Goal: Transaction & Acquisition: Purchase product/service

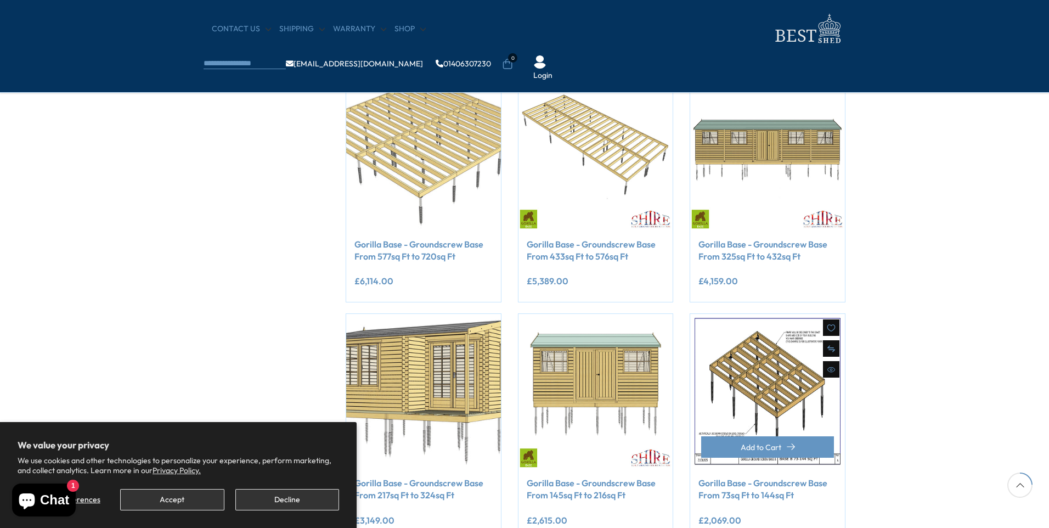
scroll to position [274, 0]
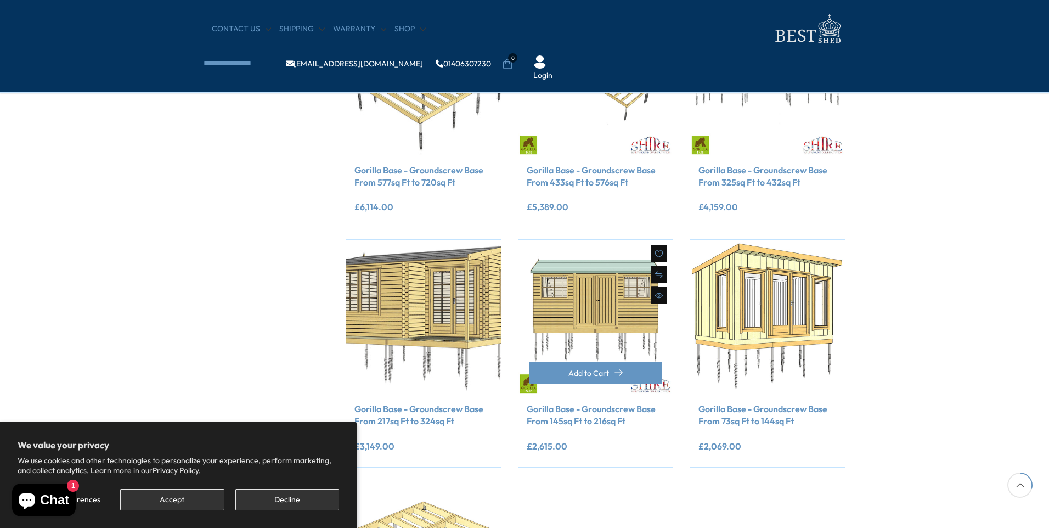
click at [600, 418] on link "Gorilla Base - Groundscrew Base From 145sq Ft to 216sq Ft" at bounding box center [596, 415] width 138 height 25
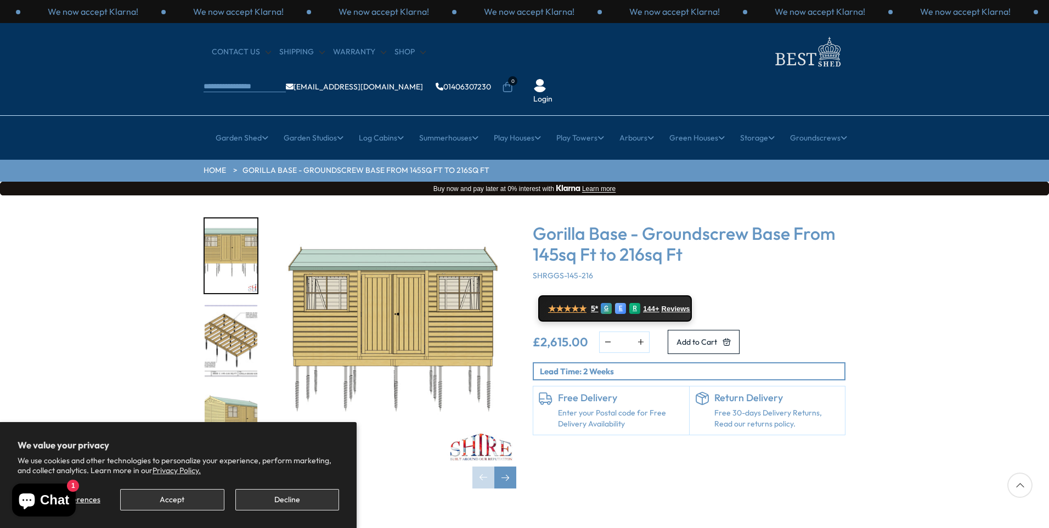
click at [209, 312] on img "2 / 9" at bounding box center [231, 341] width 53 height 75
click at [235, 313] on img "2 / 9" at bounding box center [231, 341] width 53 height 75
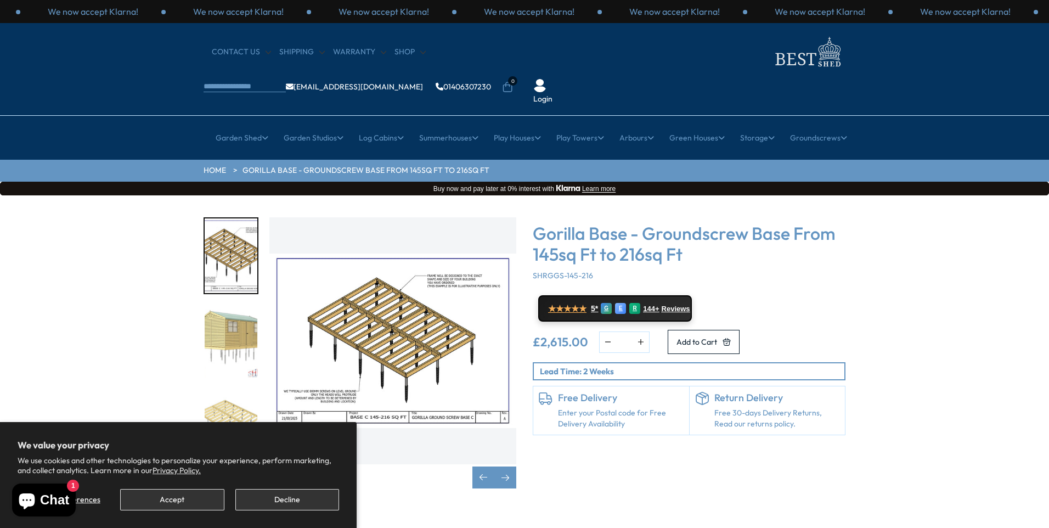
click at [433, 347] on img "2 / 9" at bounding box center [392, 340] width 247 height 247
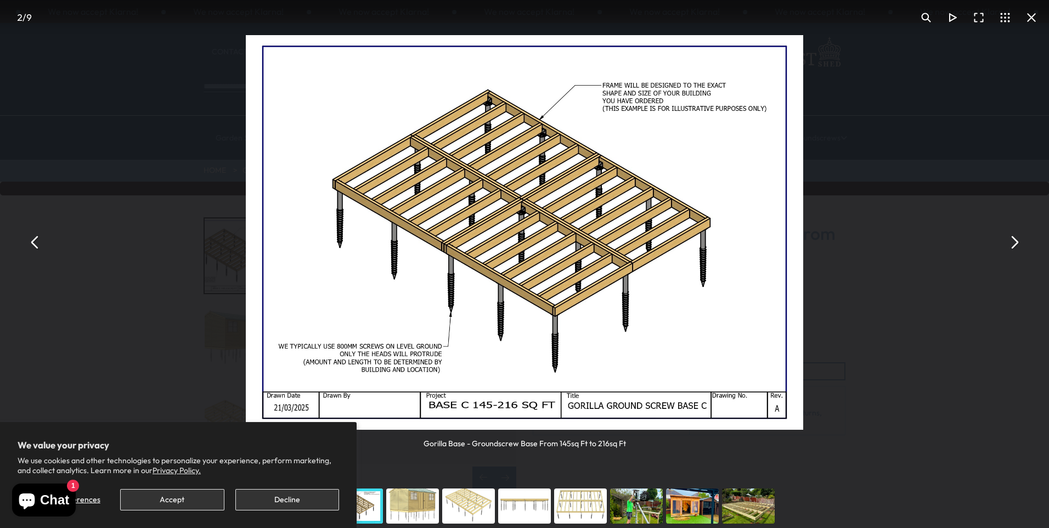
click at [919, 304] on div "Gorilla Base - Groundscrew Base From 145sq Ft to 216sq Ft" at bounding box center [524, 242] width 1049 height 484
